Goal: Communication & Community: Answer question/provide support

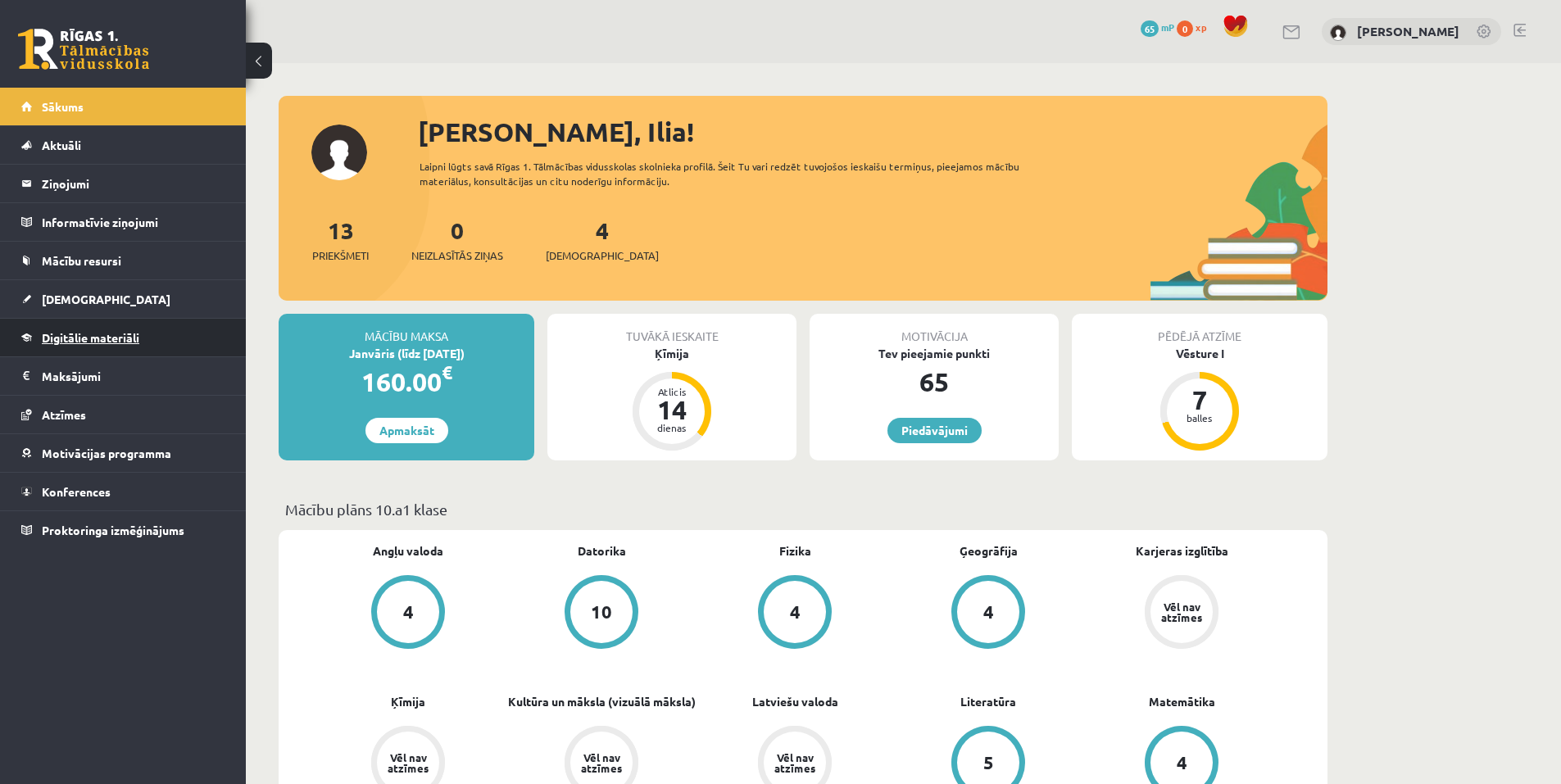
click at [95, 338] on span "Digitālie materiāli" at bounding box center [91, 337] width 97 height 14
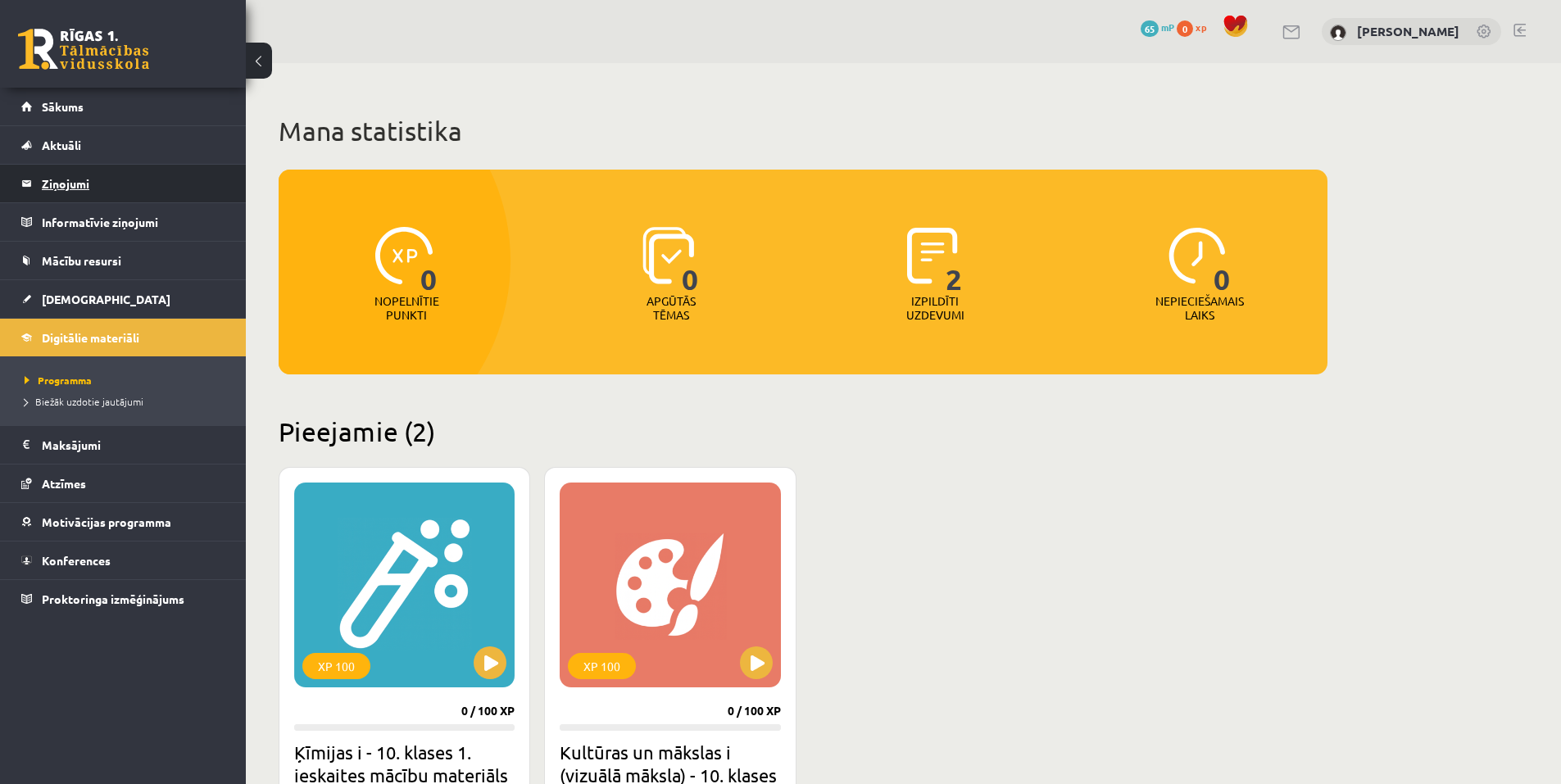
click at [80, 189] on legend "Ziņojumi 0" at bounding box center [134, 182] width 183 height 37
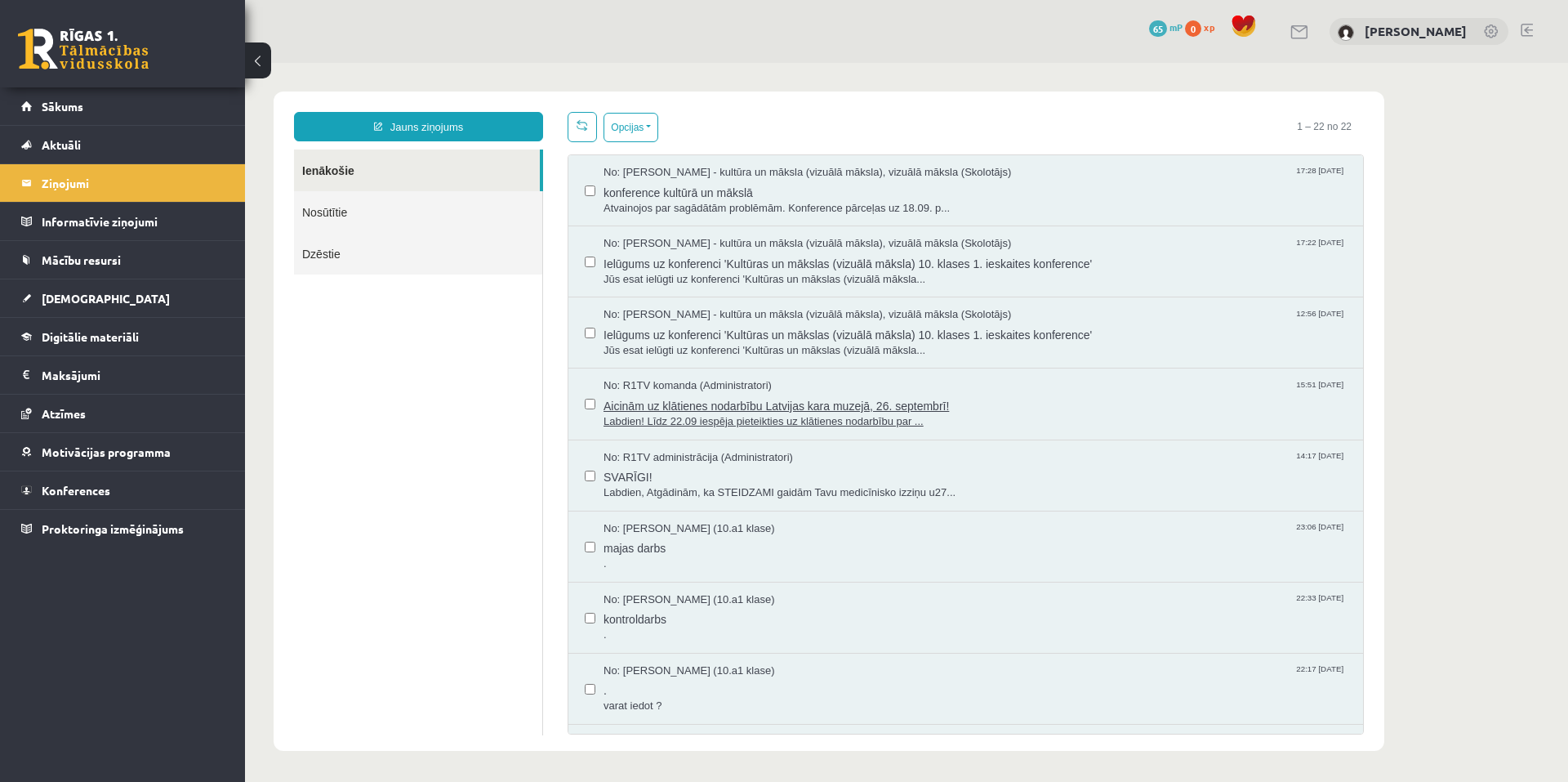
click at [713, 411] on span "Aicinām uz klātienes nodarbību Latvijas kara muzejā, 26. septembrī!" at bounding box center [975, 403] width 744 height 20
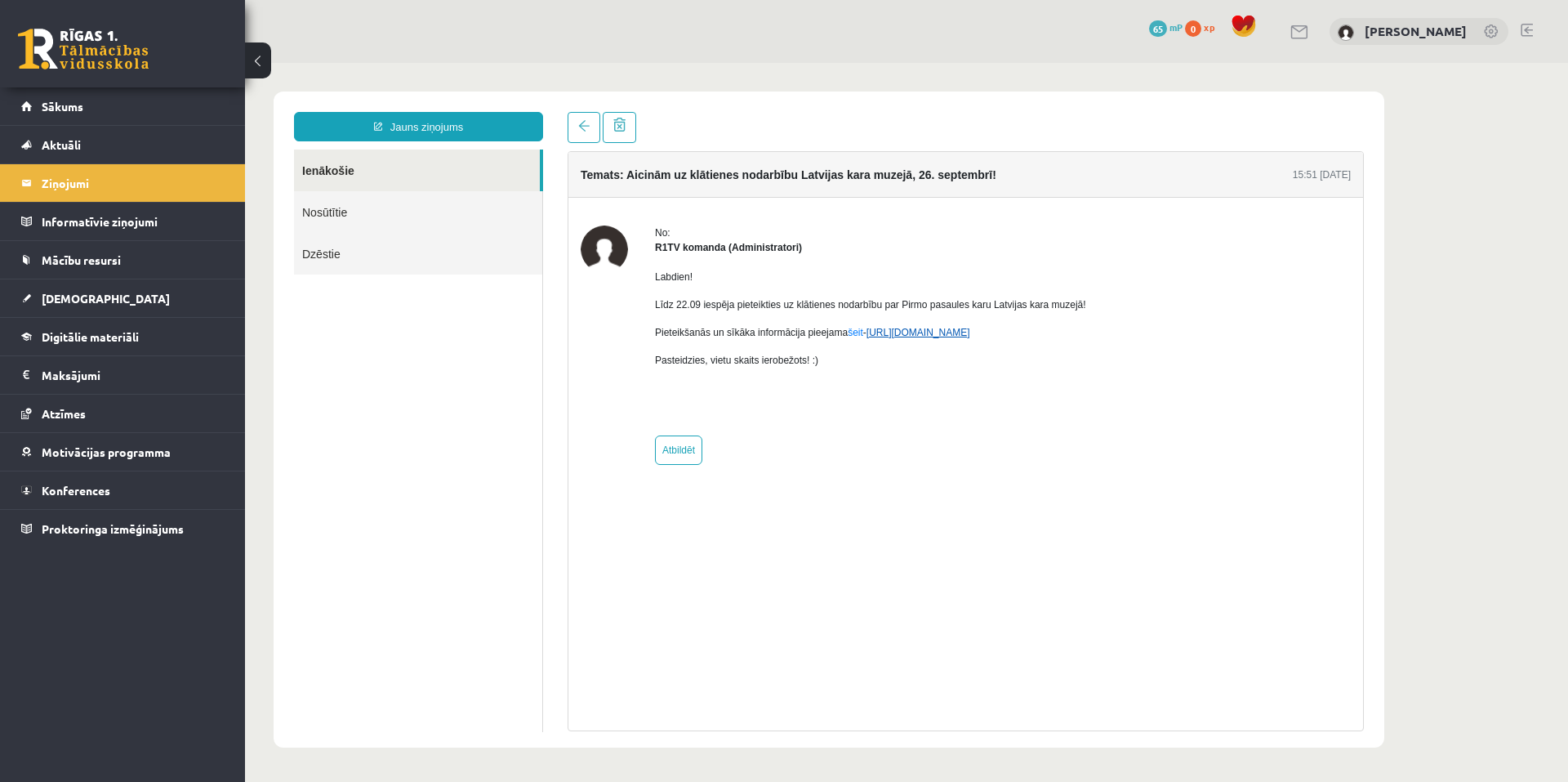
click at [899, 336] on link "[URL][DOMAIN_NAME]" at bounding box center [918, 332] width 104 height 11
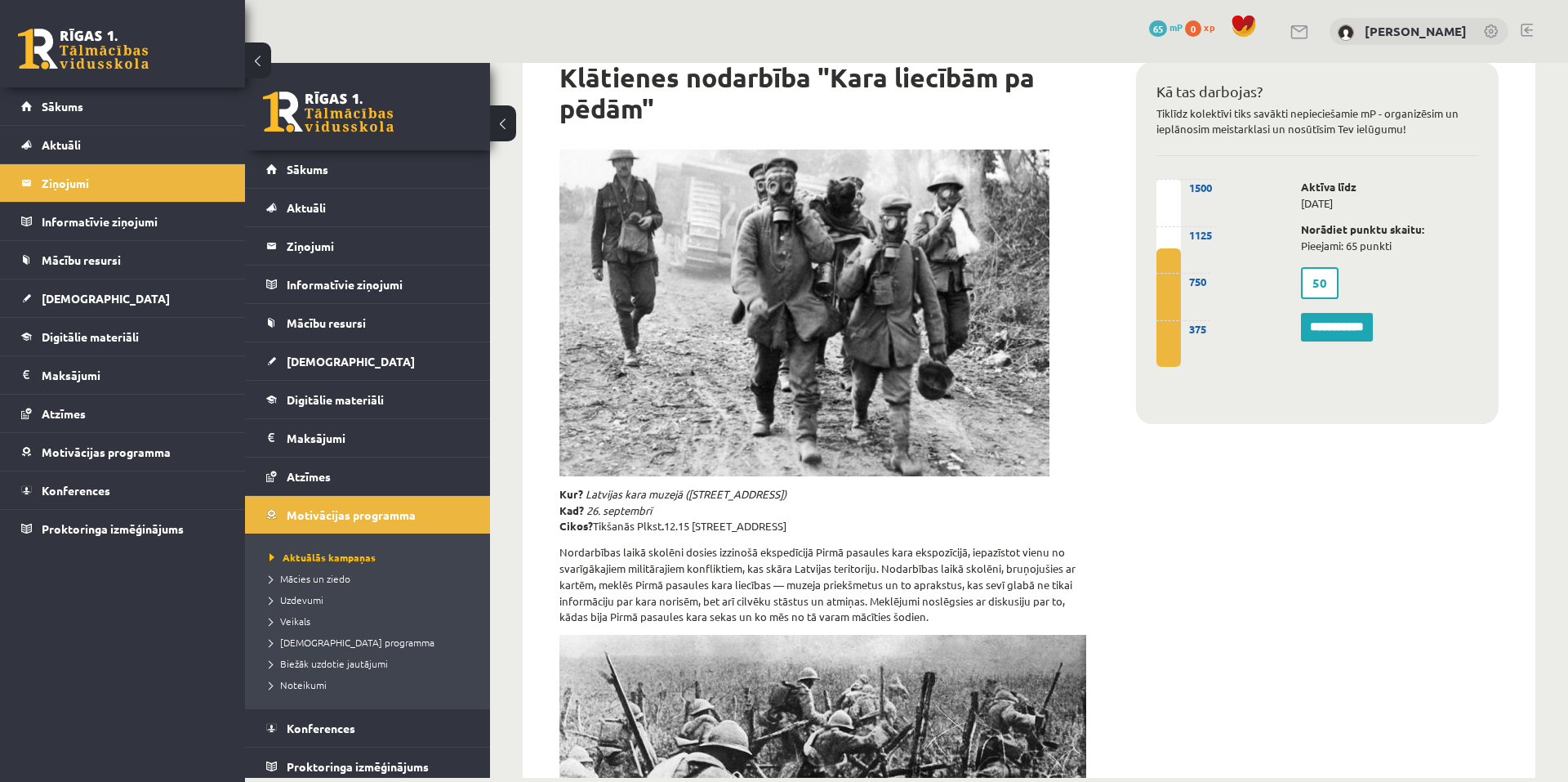
scroll to position [82, 0]
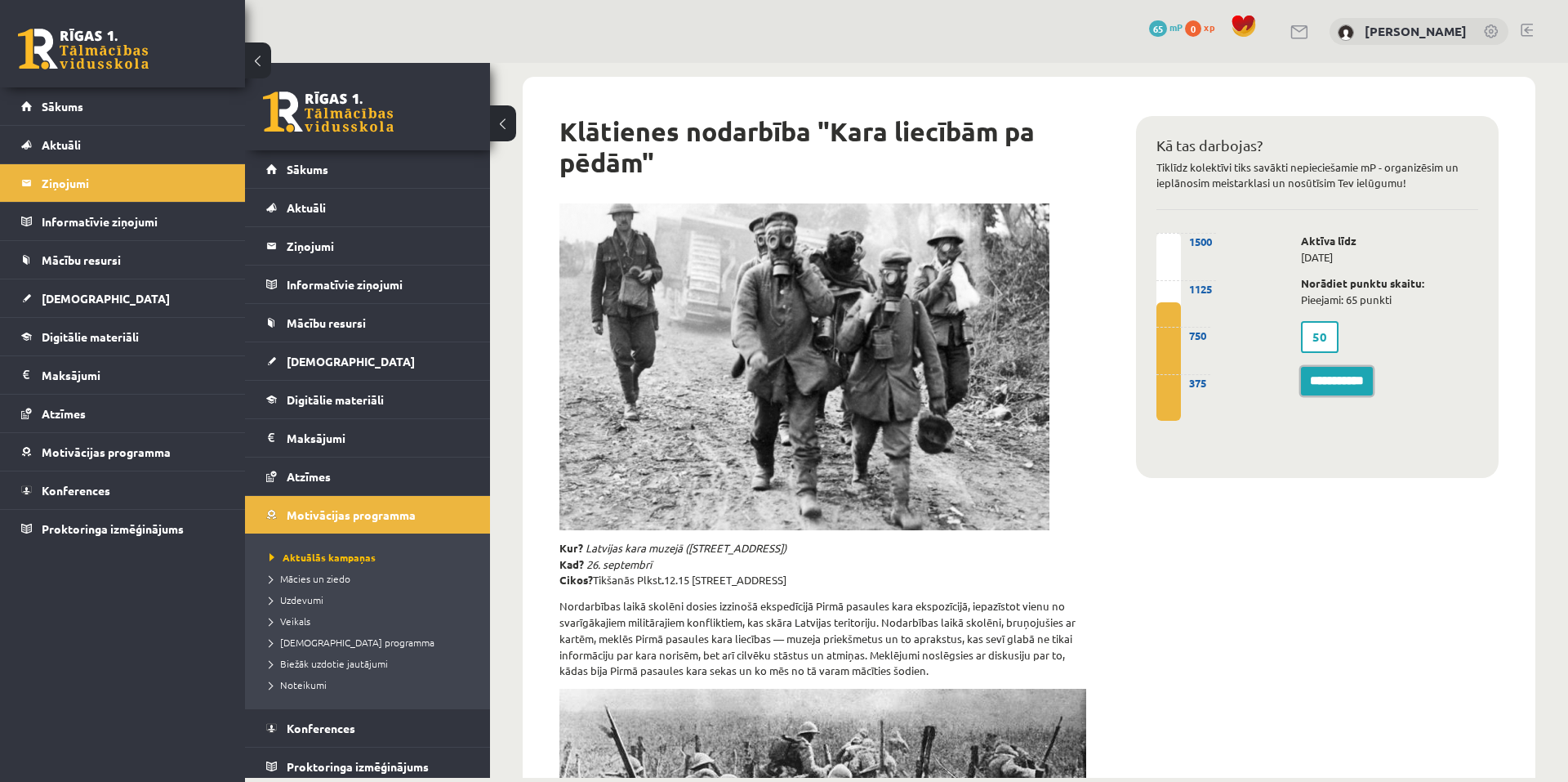
click at [1312, 383] on input "**********" at bounding box center [1336, 381] width 71 height 30
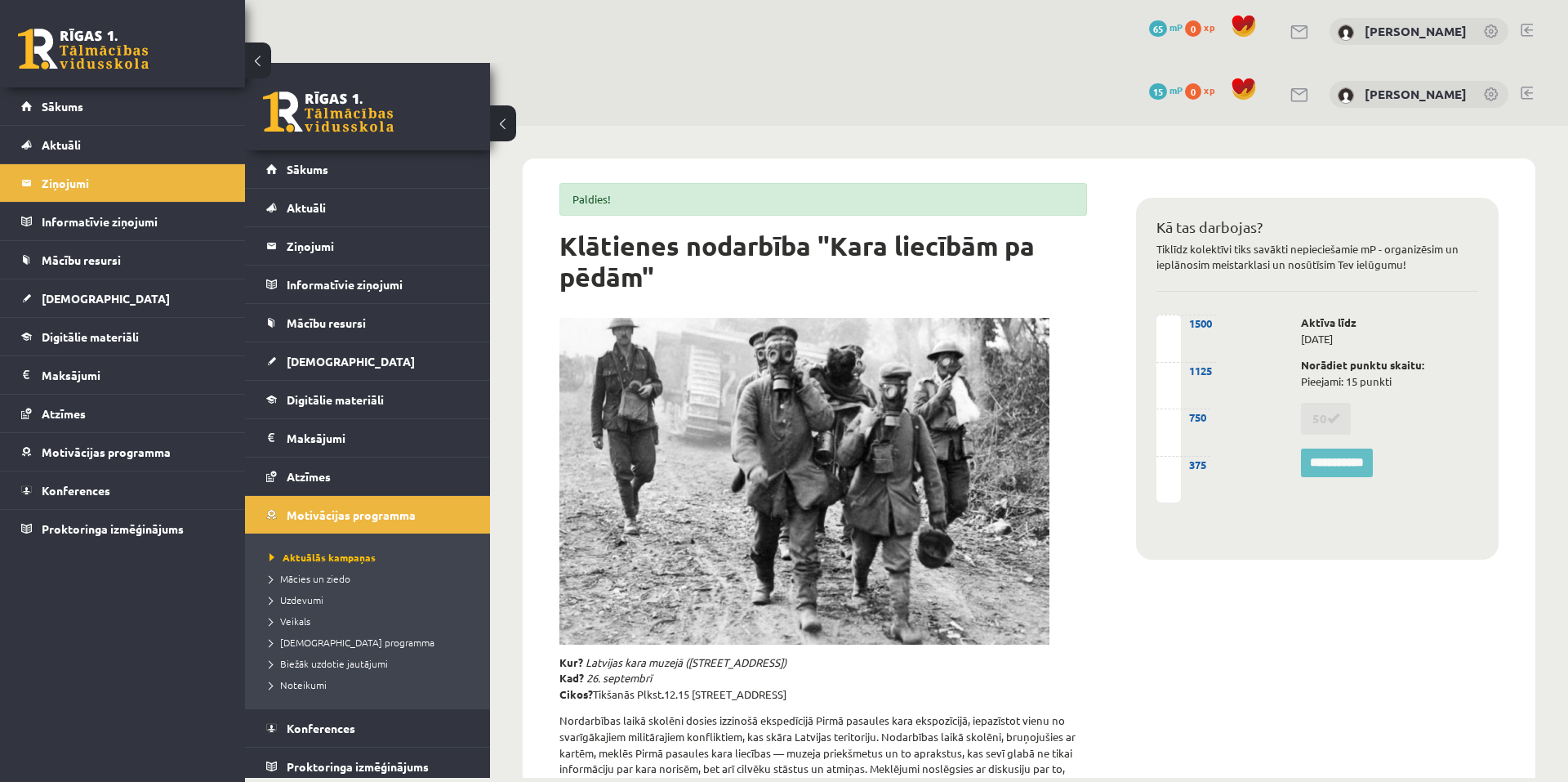
scroll to position [0, 0]
click at [1404, 384] on p "Norādiet punktu skaitu: Pieejami: 15 punkti" at bounding box center [1389, 373] width 177 height 32
click at [85, 180] on legend "Ziņojumi 0" at bounding box center [133, 182] width 183 height 37
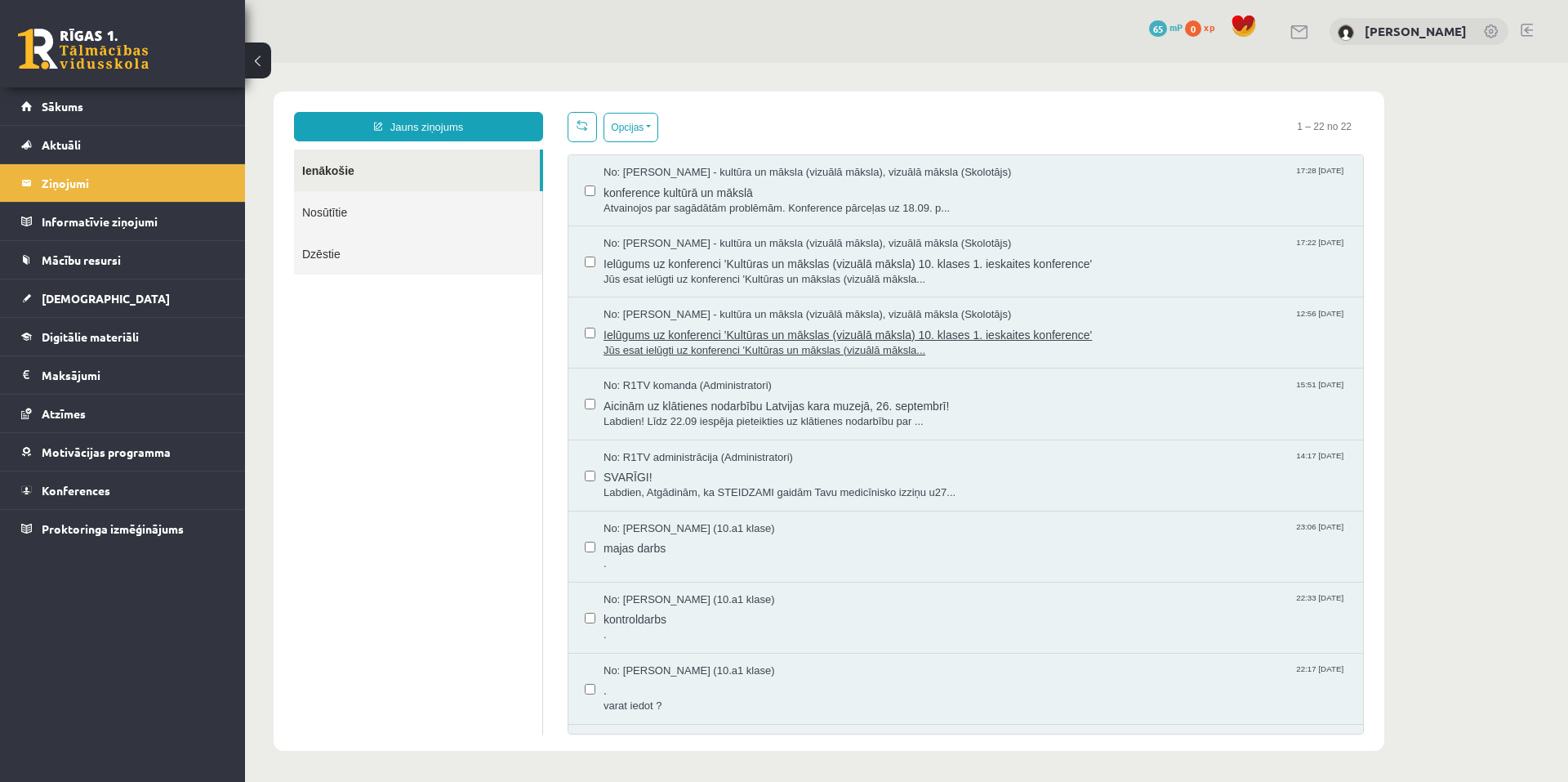
click at [834, 319] on span "No: [PERSON_NAME] - kultūra un māksla (vizuālā māksla), vizuālā māksla (Skolotā…" at bounding box center [807, 314] width 407 height 15
click at [738, 394] on span "Aicinām uz klātienes nodarbību Latvijas kara muzejā, 26. septembrī!" at bounding box center [975, 403] width 744 height 20
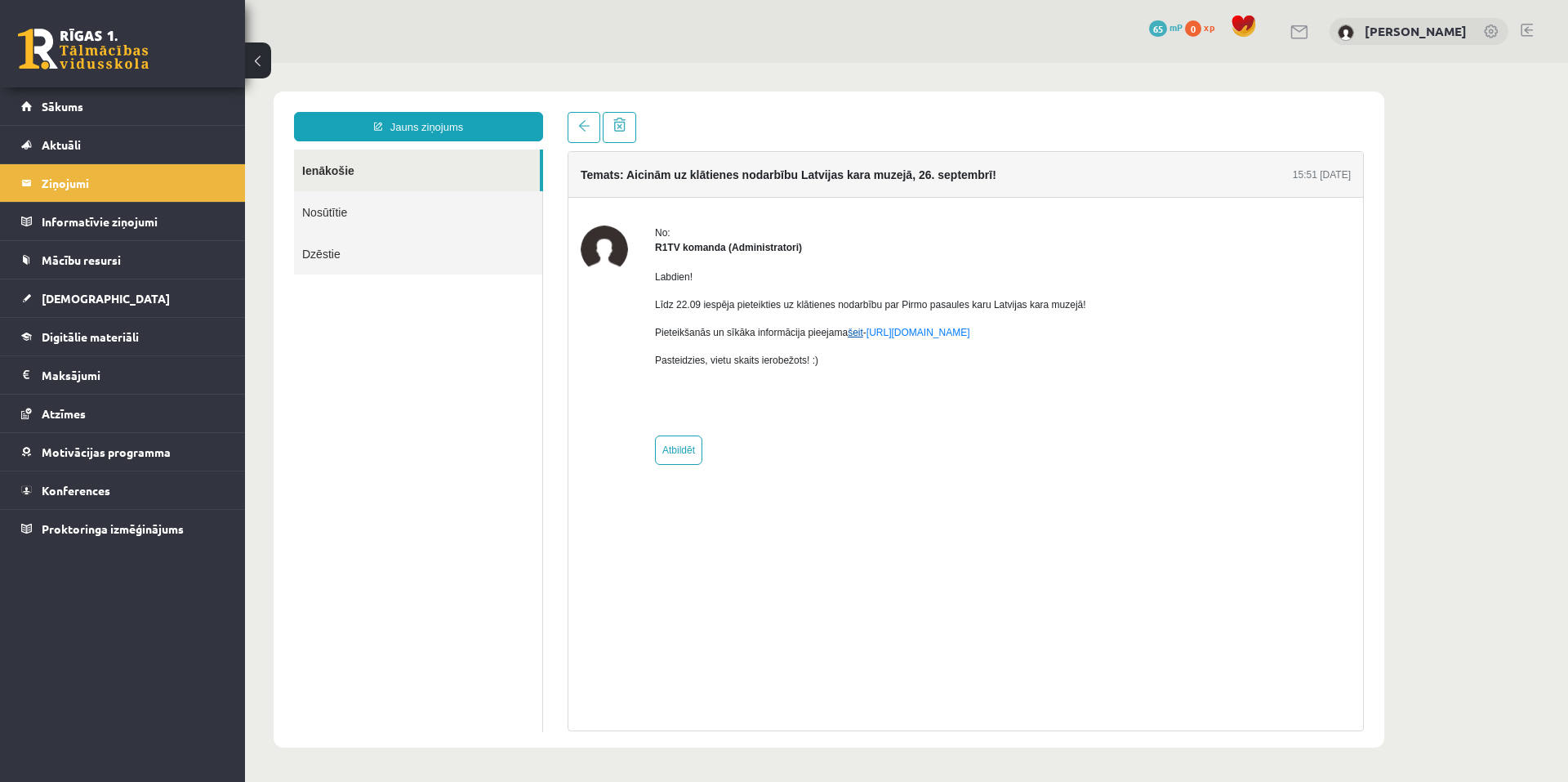
click at [847, 332] on link "šeit" at bounding box center [855, 332] width 15 height 11
